Goal: Find specific page/section

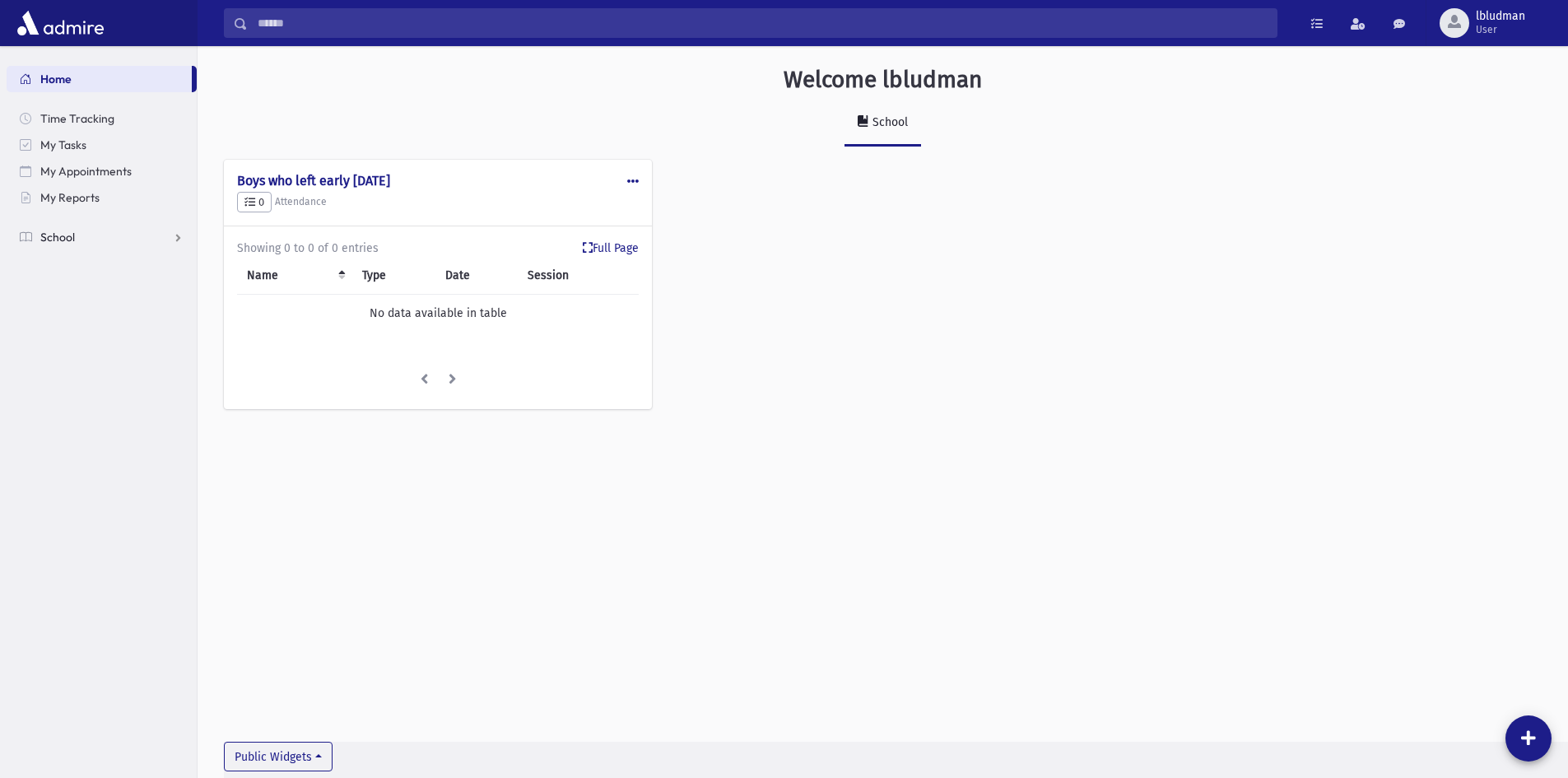
click at [98, 236] on link "School" at bounding box center [101, 236] width 190 height 26
click at [82, 261] on span "Students" at bounding box center [72, 263] width 45 height 15
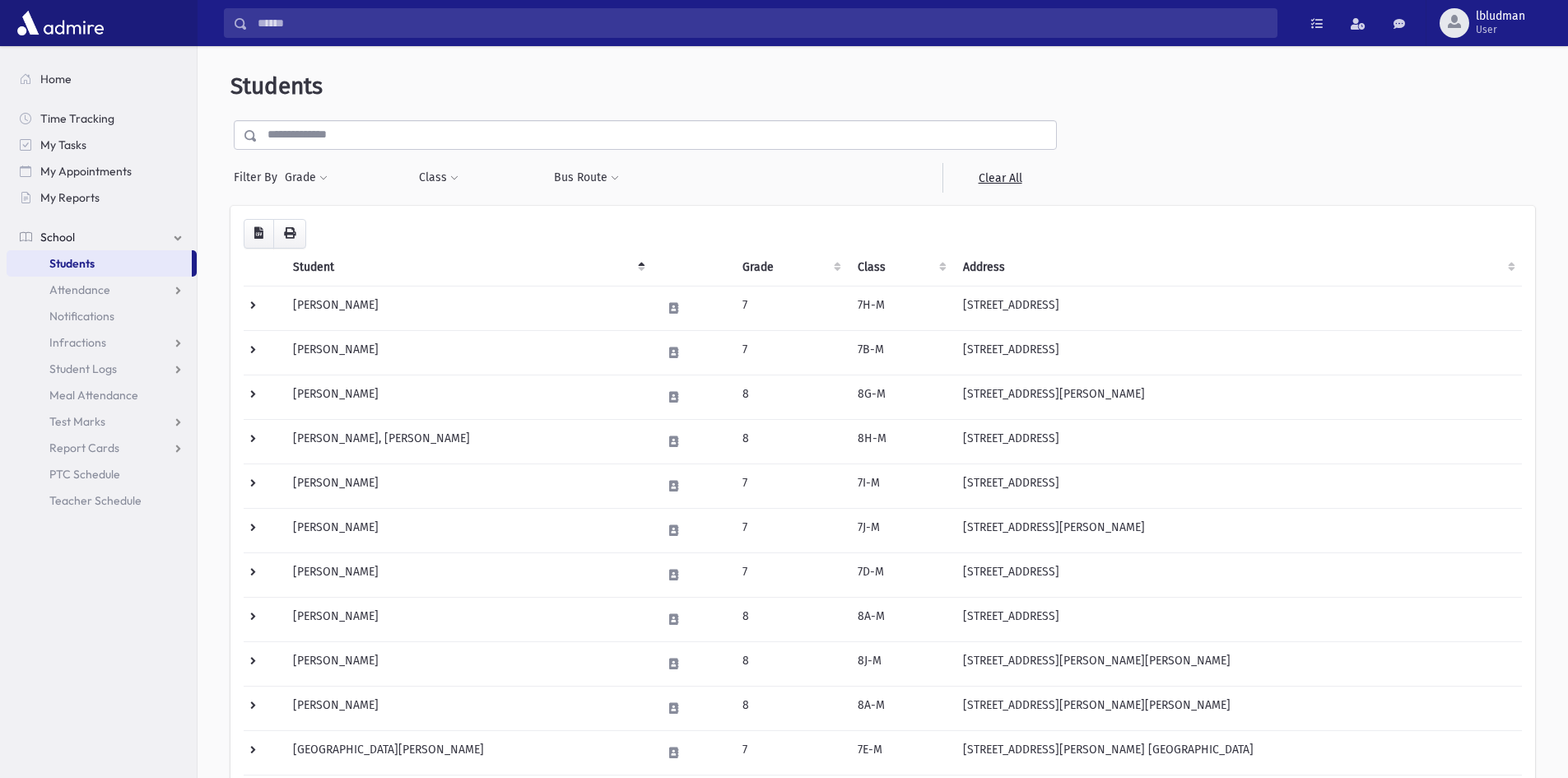
click at [358, 136] on input "text" at bounding box center [656, 135] width 798 height 30
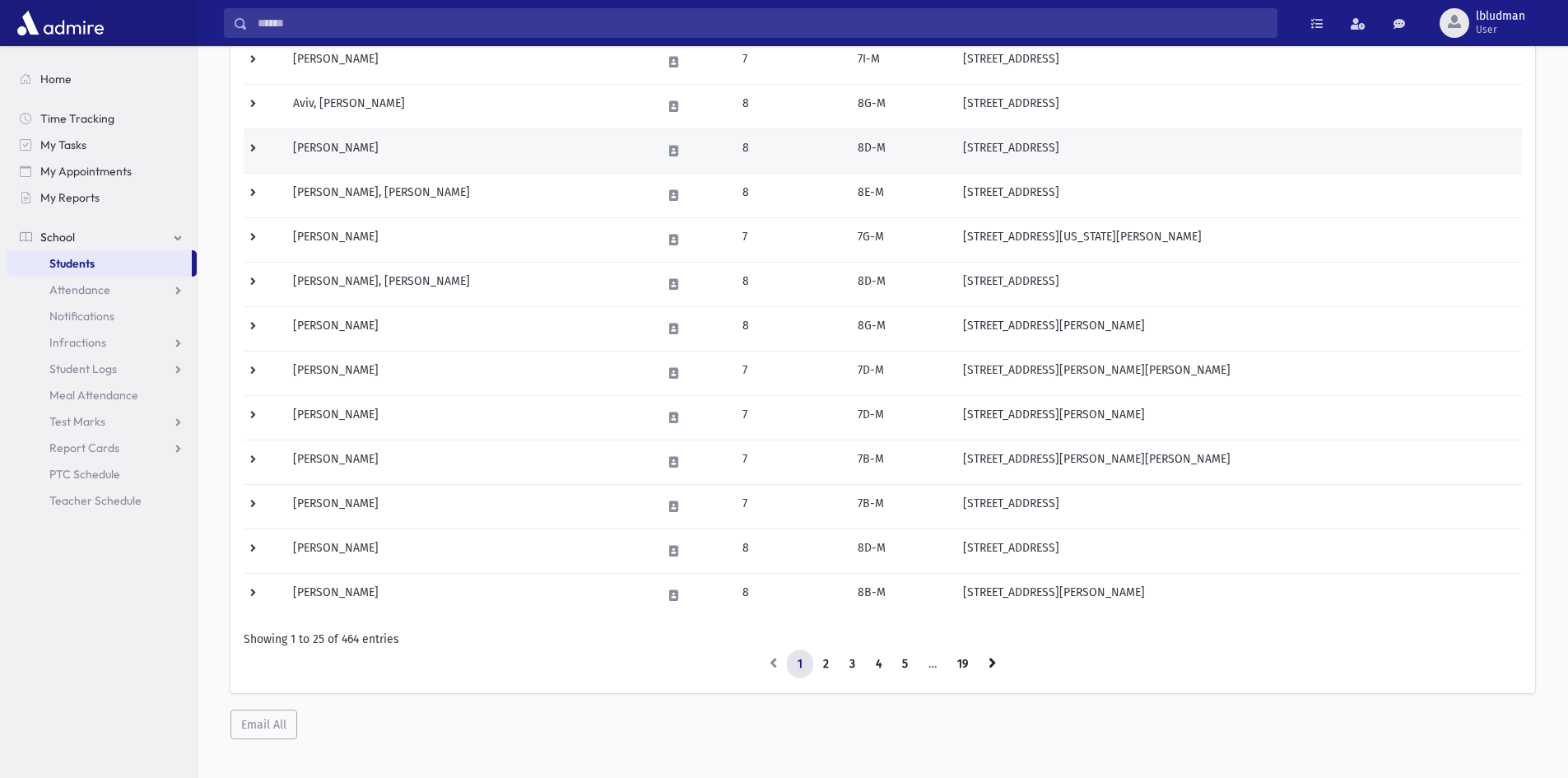
scroll to position [798, 0]
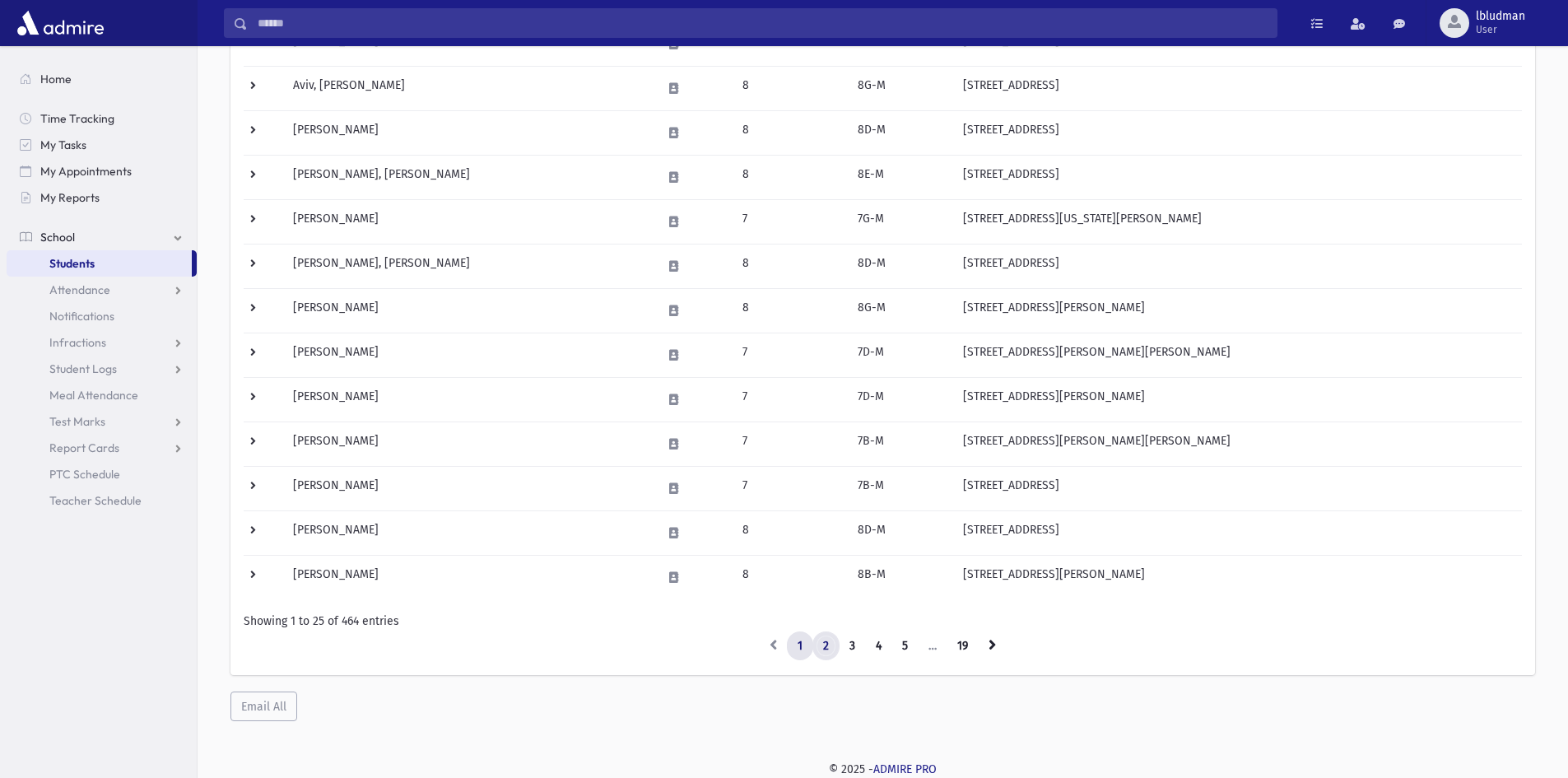
click at [819, 645] on link "2" at bounding box center [826, 646] width 27 height 30
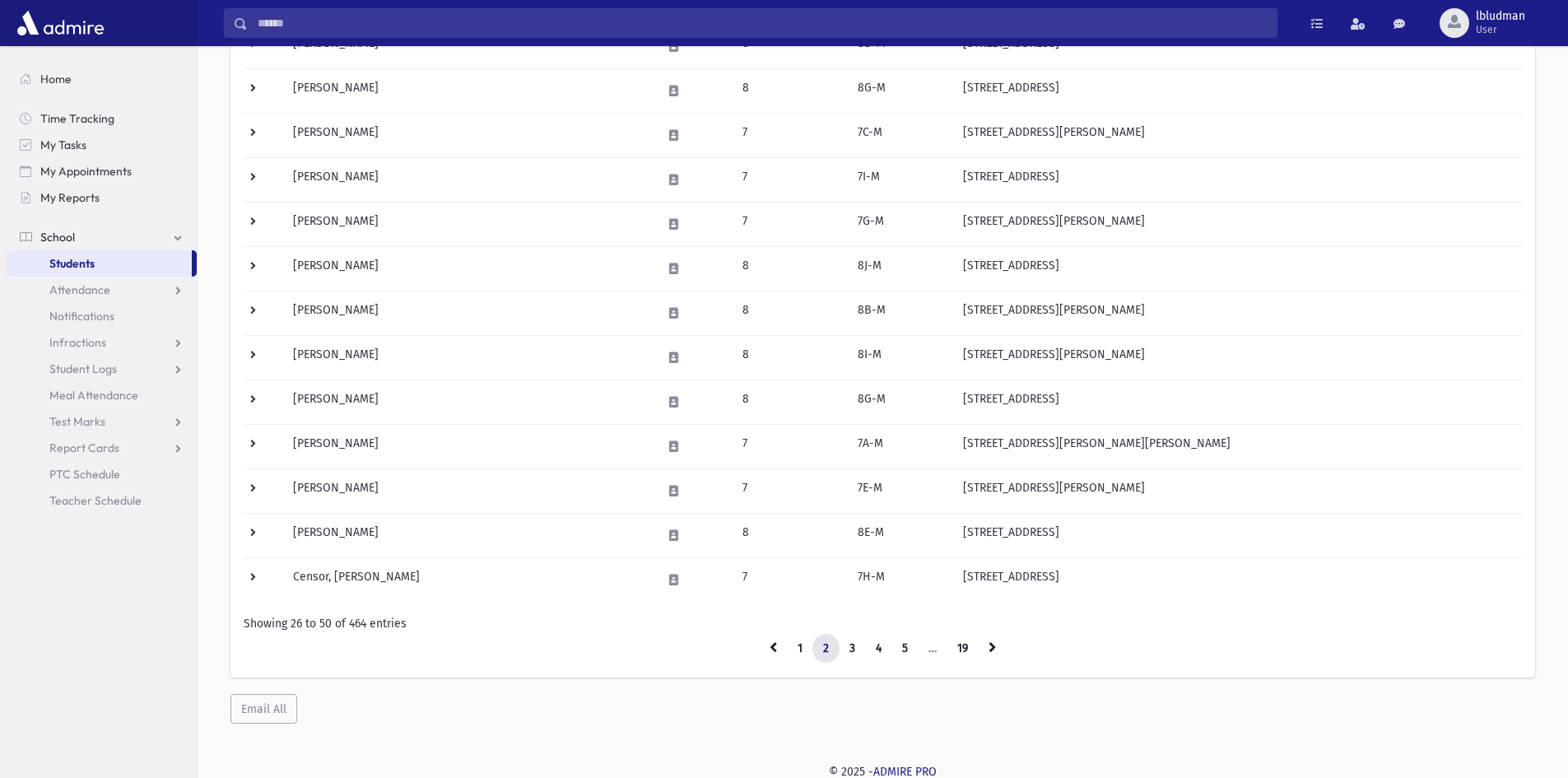
scroll to position [798, 0]
click at [882, 649] on link "4" at bounding box center [879, 646] width 27 height 30
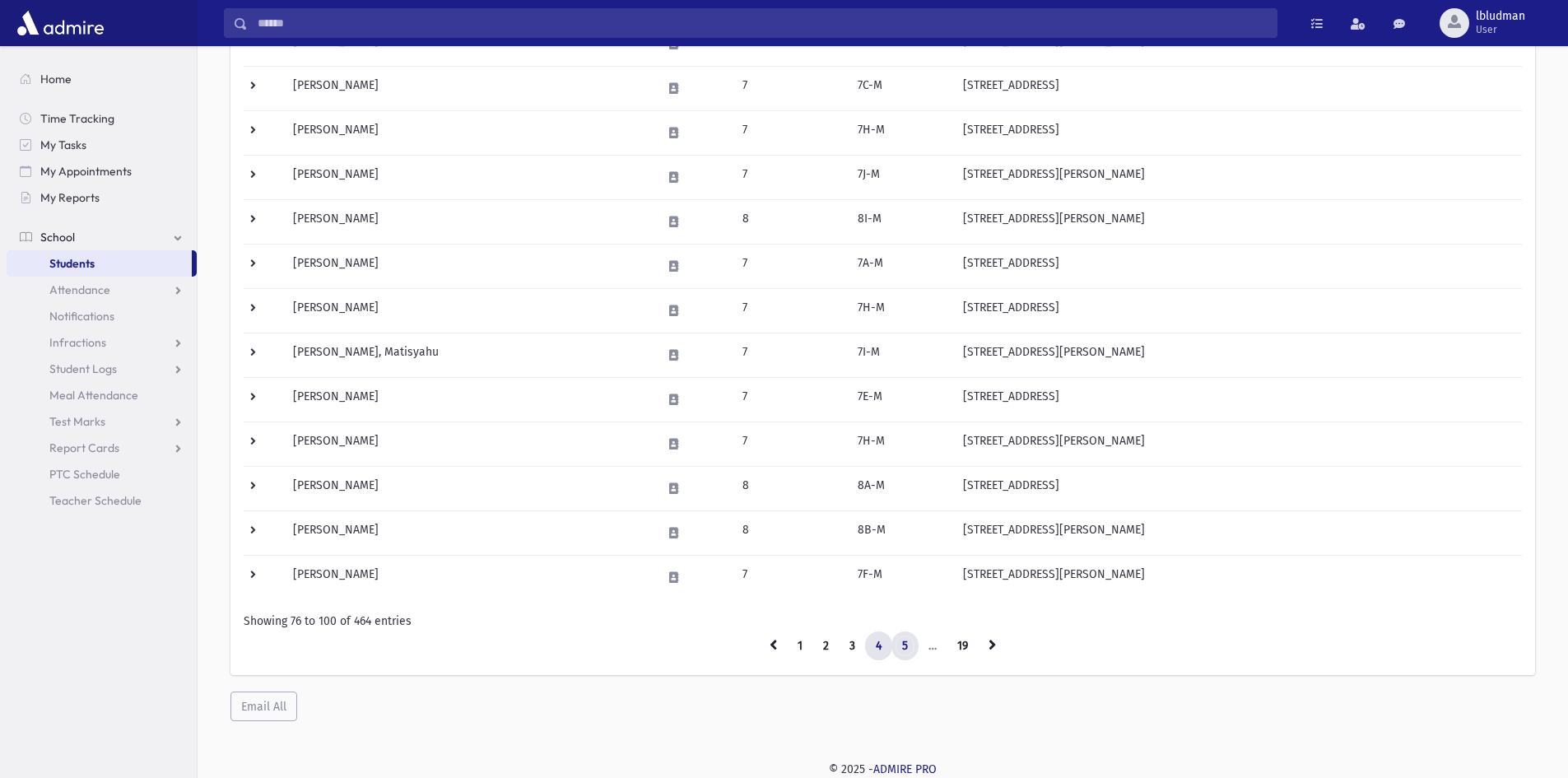
click at [902, 643] on link "5" at bounding box center [905, 646] width 27 height 30
click at [906, 642] on link "6" at bounding box center [907, 646] width 27 height 30
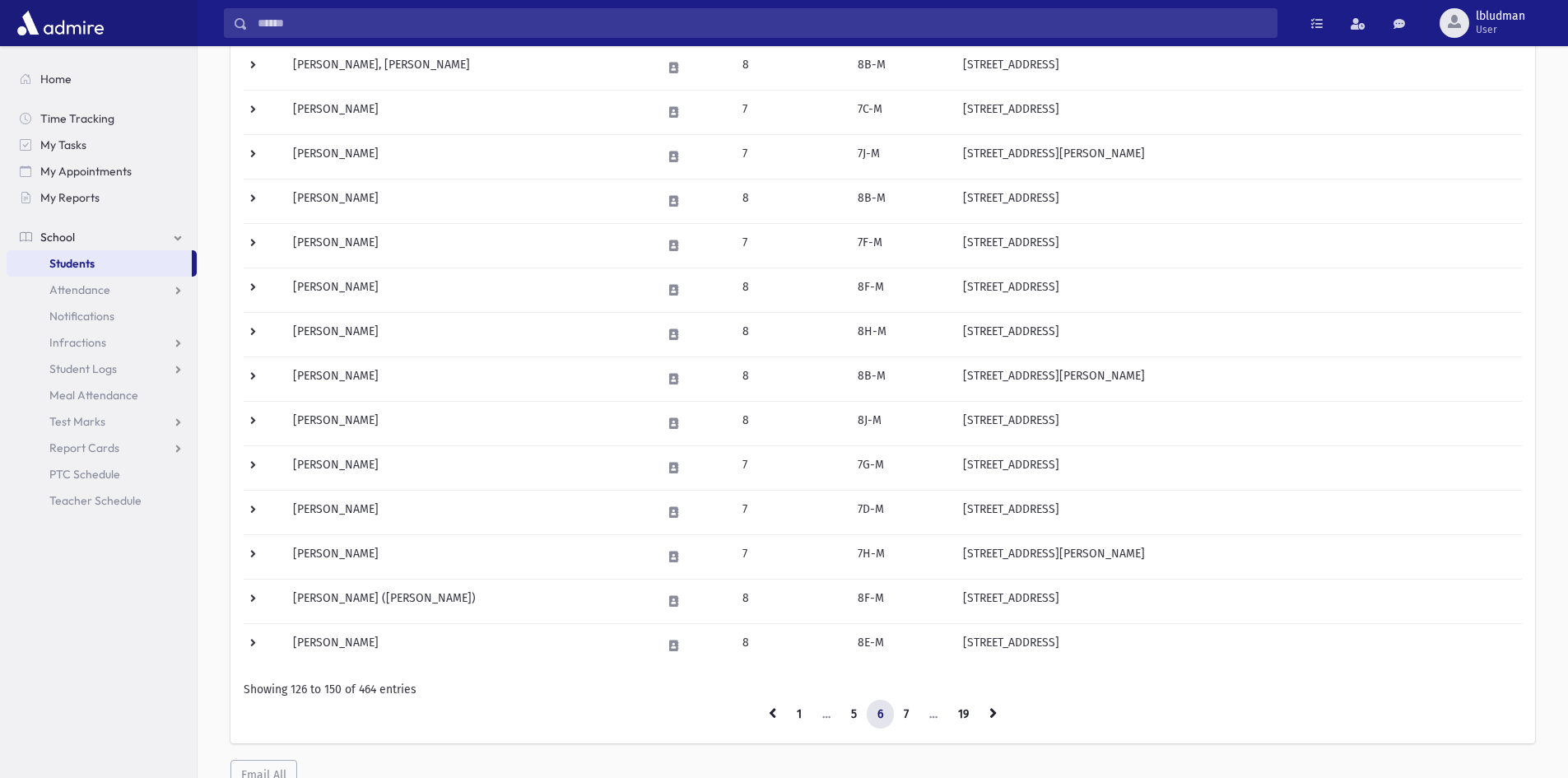
scroll to position [798, 0]
